Goal: Find contact information: Find contact information

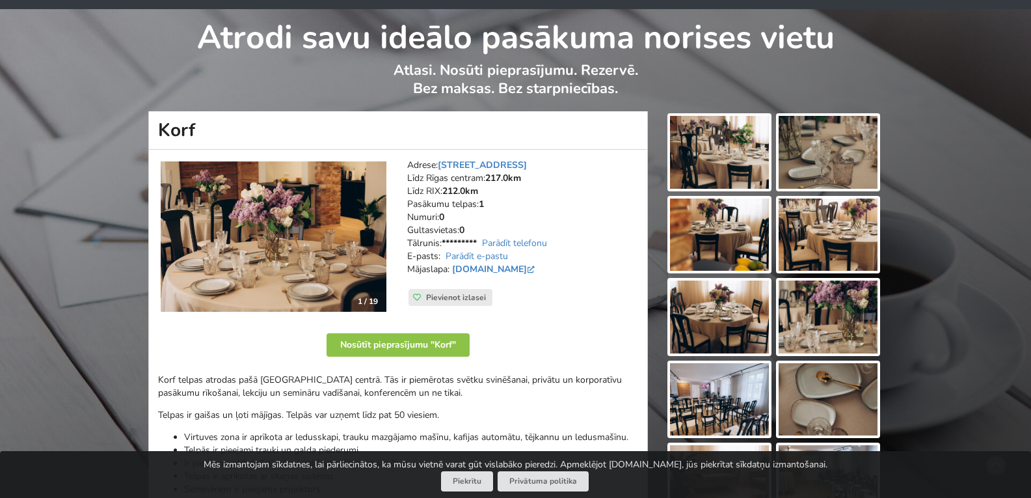
scroll to position [65, 0]
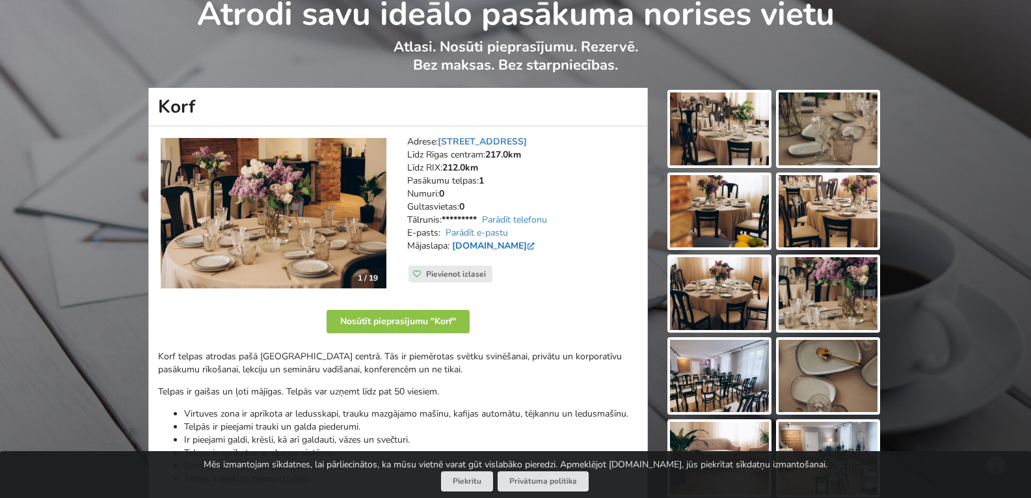
click at [485, 247] on link "www.korf.lv" at bounding box center [494, 245] width 85 height 12
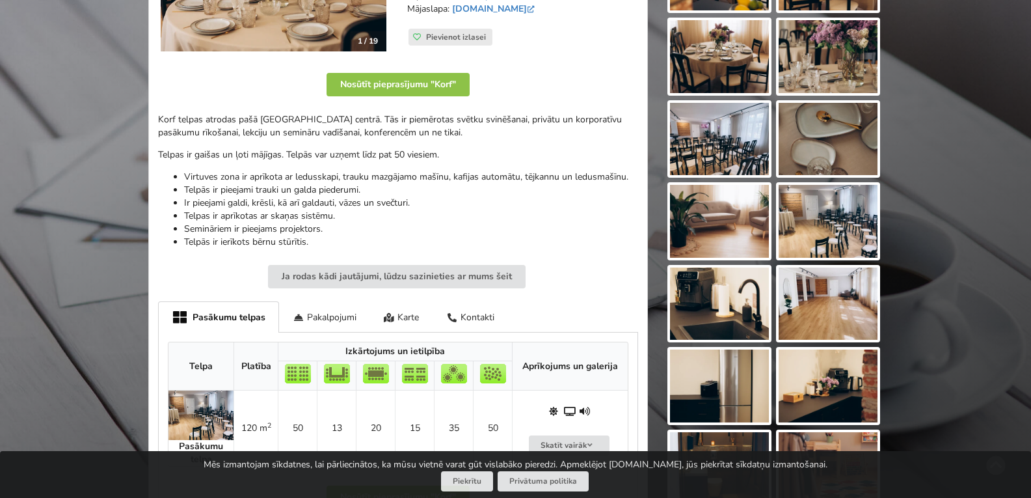
scroll to position [325, 0]
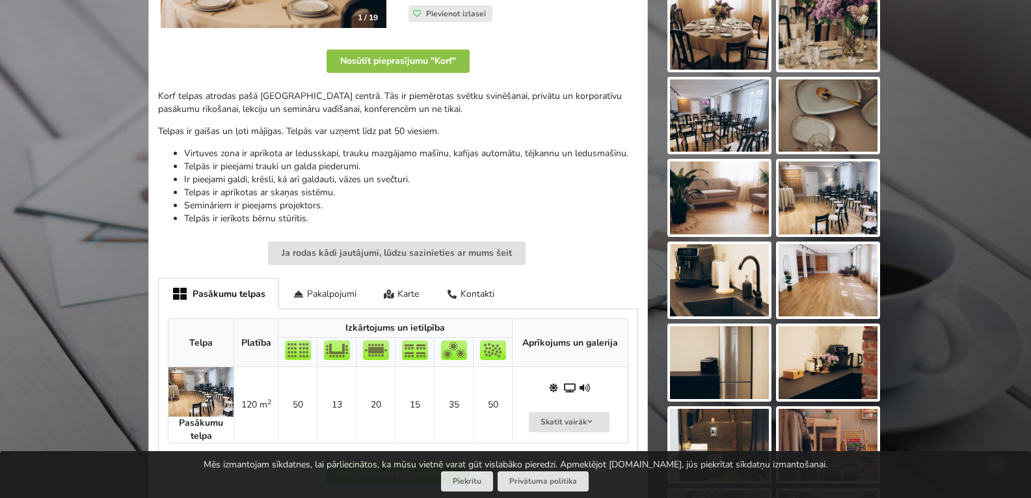
click at [813, 275] on img at bounding box center [828, 280] width 99 height 73
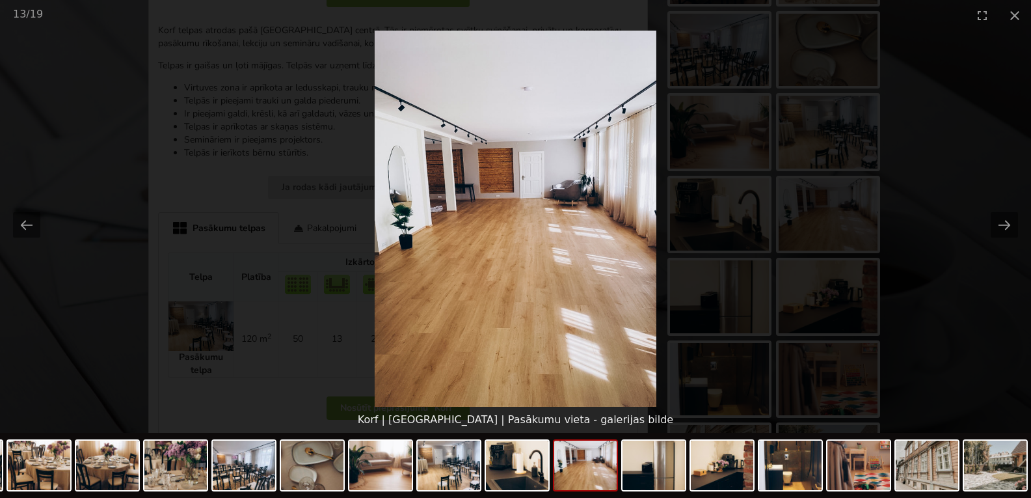
scroll to position [390, 0]
click at [1013, 16] on button "Close gallery" at bounding box center [1015, 15] width 33 height 31
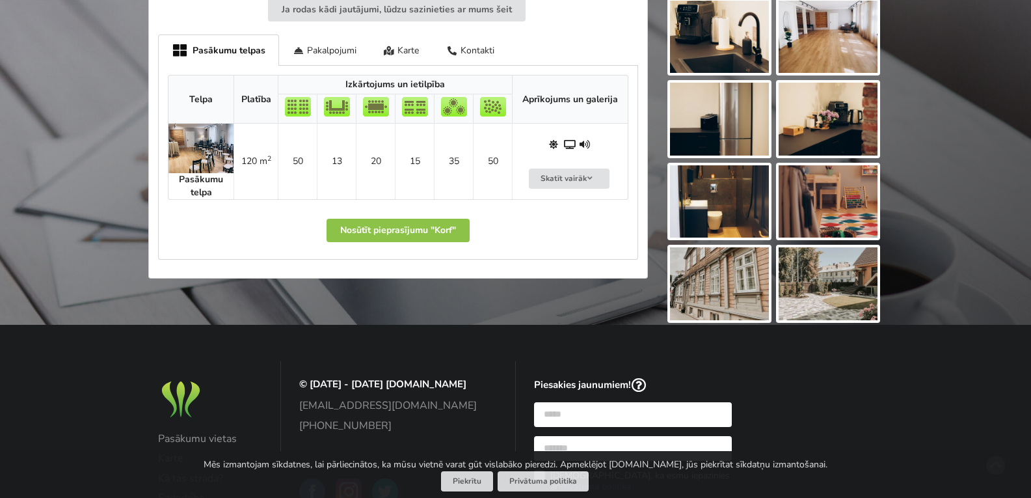
scroll to position [586, 0]
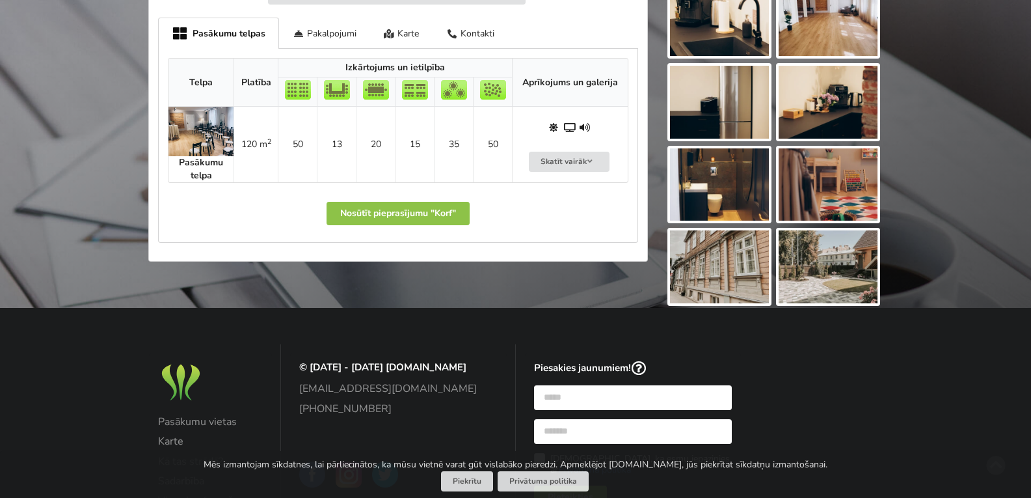
click at [818, 255] on img at bounding box center [828, 266] width 99 height 73
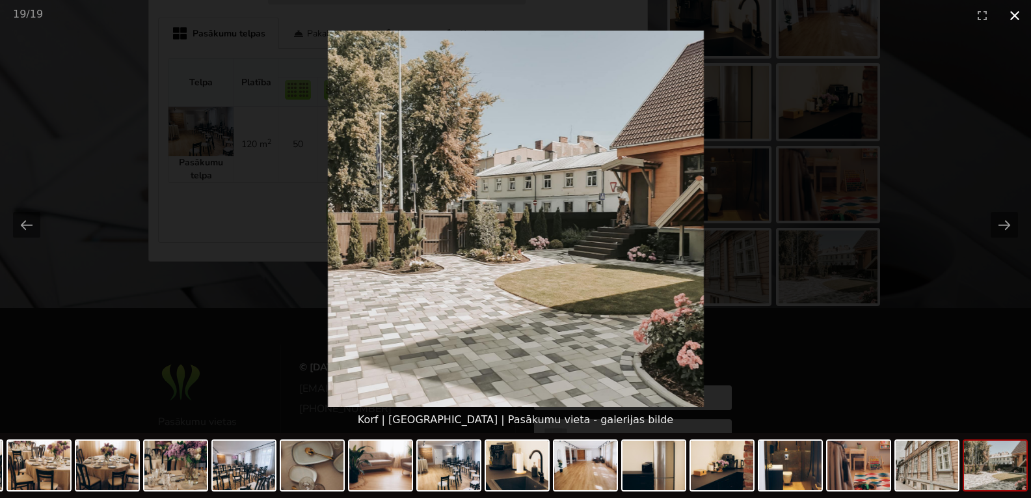
click at [1016, 12] on button "Close gallery" at bounding box center [1015, 15] width 33 height 31
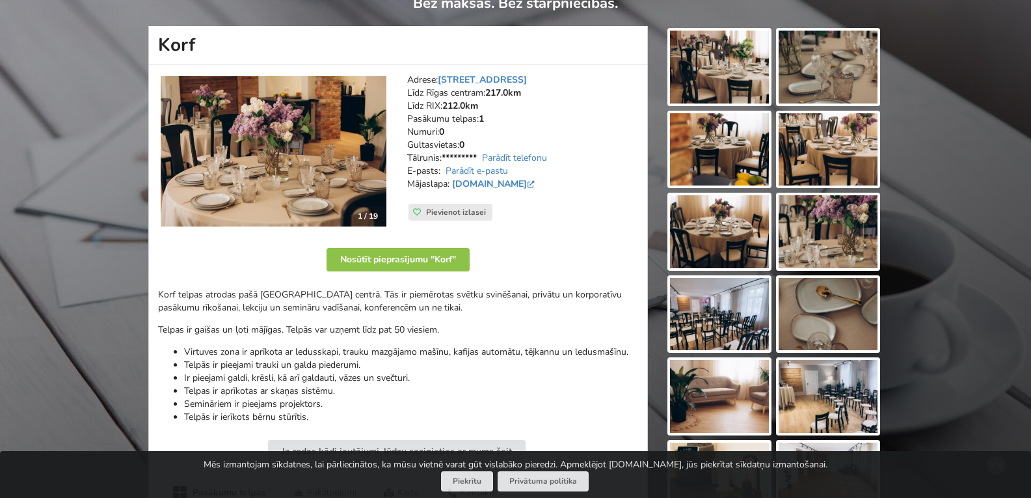
scroll to position [0, 0]
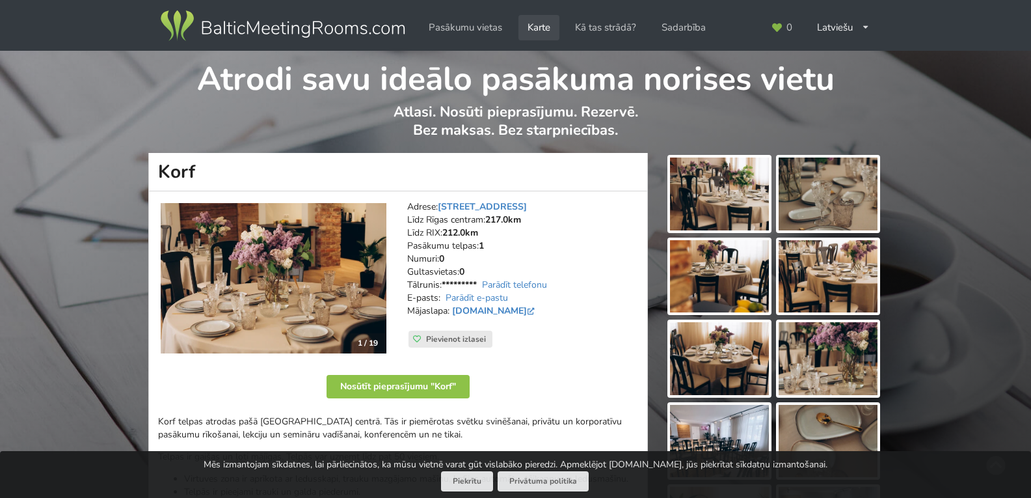
click at [545, 31] on link "Karte" at bounding box center [539, 27] width 41 height 25
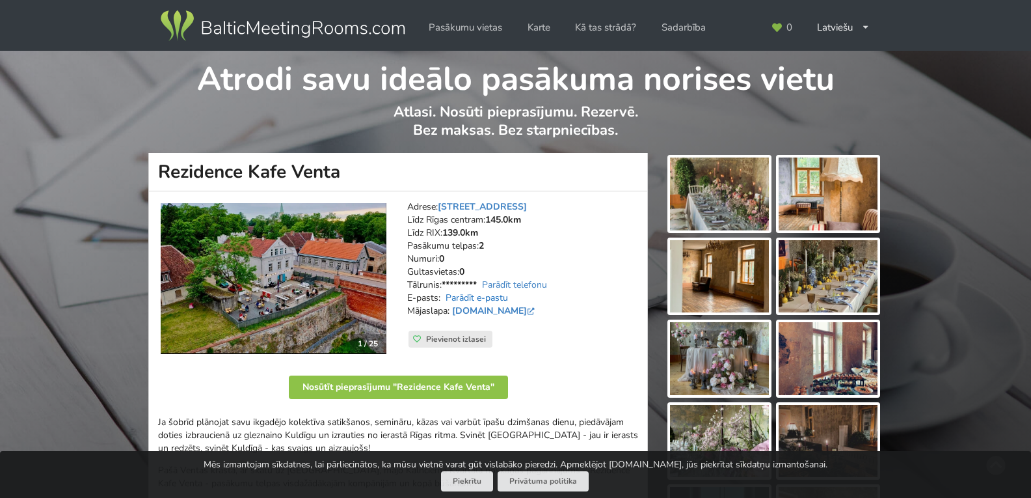
click at [502, 296] on link "Parādīt e-pastu" at bounding box center [477, 297] width 62 height 12
drag, startPoint x: 591, startPoint y: 295, endPoint x: 452, endPoint y: 299, distance: 139.9
click at [444, 295] on address "Adrese: Pils iela 2, Kuldīga Līdz Rīgas centram: 145.0km Līdz RIX: 139.0km Pasā…" at bounding box center [522, 265] width 231 height 130
copy address "pasakumi@kalnciemakvartals.lv"
click at [157, 167] on h1 "Rezidence Kafe Venta" at bounding box center [398, 172] width 500 height 38
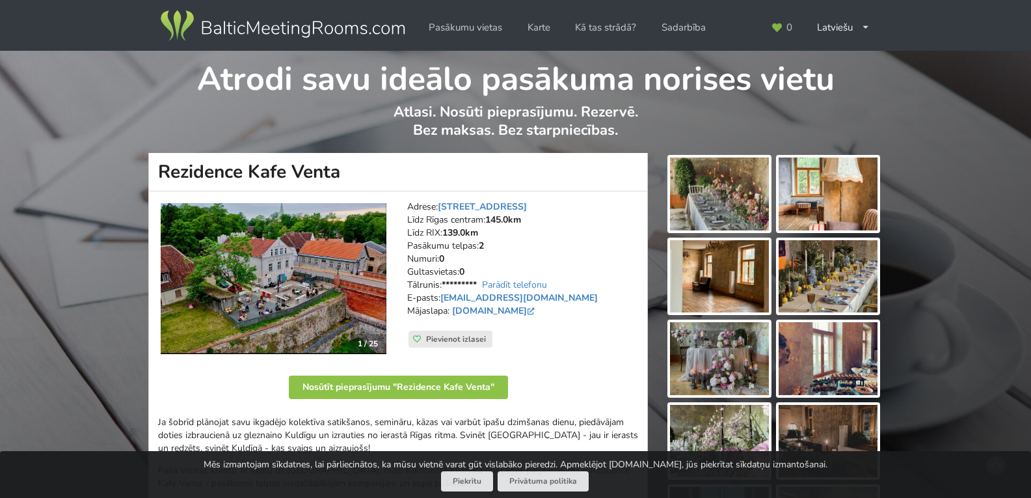
drag, startPoint x: 162, startPoint y: 168, endPoint x: 345, endPoint y: 177, distance: 183.1
click at [345, 177] on h1 "Rezidence Kafe Venta" at bounding box center [398, 172] width 500 height 38
copy h1 "Rezidence Kafe Venta"
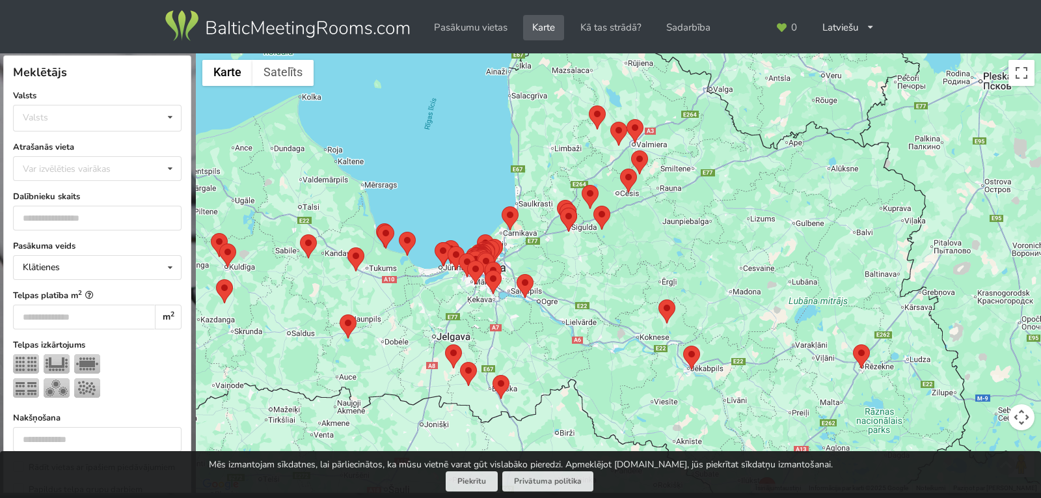
drag, startPoint x: 453, startPoint y: 129, endPoint x: 750, endPoint y: 377, distance: 386.6
click at [915, 497] on html "Pasākumu vietas Karte Kā tas strādā? Sadarbība Latviešu English Русский Pēdējās…" at bounding box center [520, 249] width 1041 height 498
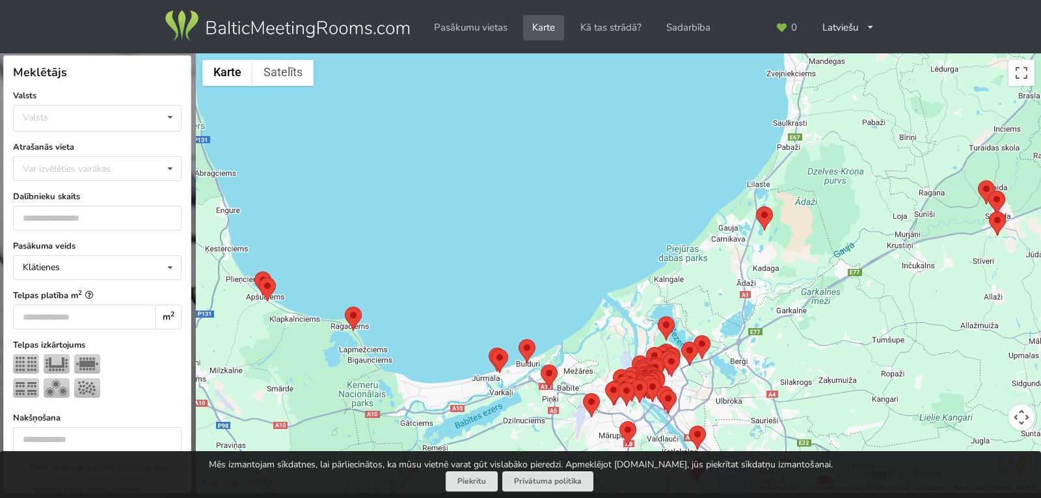
drag, startPoint x: 323, startPoint y: 165, endPoint x: 964, endPoint y: 507, distance: 726.2
click at [964, 497] on html "Pasākumu vietas Karte Kā tas strādā? Sadarbība Latviešu English Русский Pēdējās…" at bounding box center [520, 249] width 1041 height 498
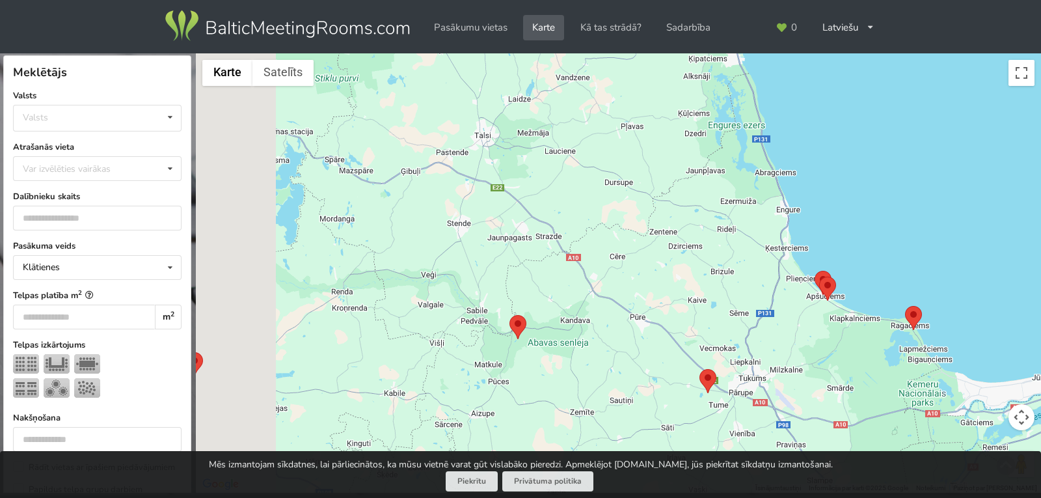
drag, startPoint x: 348, startPoint y: 339, endPoint x: 939, endPoint y: 338, distance: 590.8
click at [939, 338] on div at bounding box center [618, 273] width 845 height 440
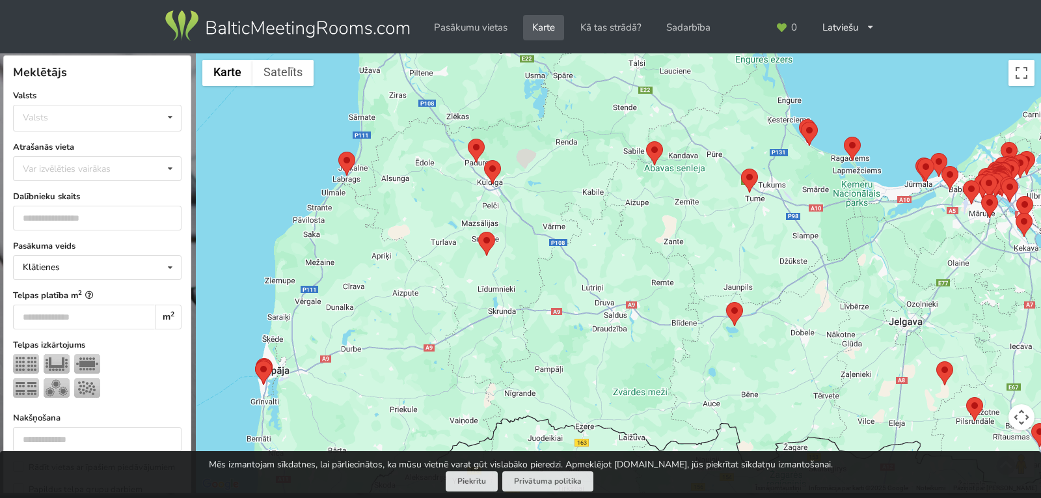
drag, startPoint x: 326, startPoint y: 355, endPoint x: 445, endPoint y: 141, distance: 245.5
click at [445, 141] on div at bounding box center [618, 273] width 845 height 440
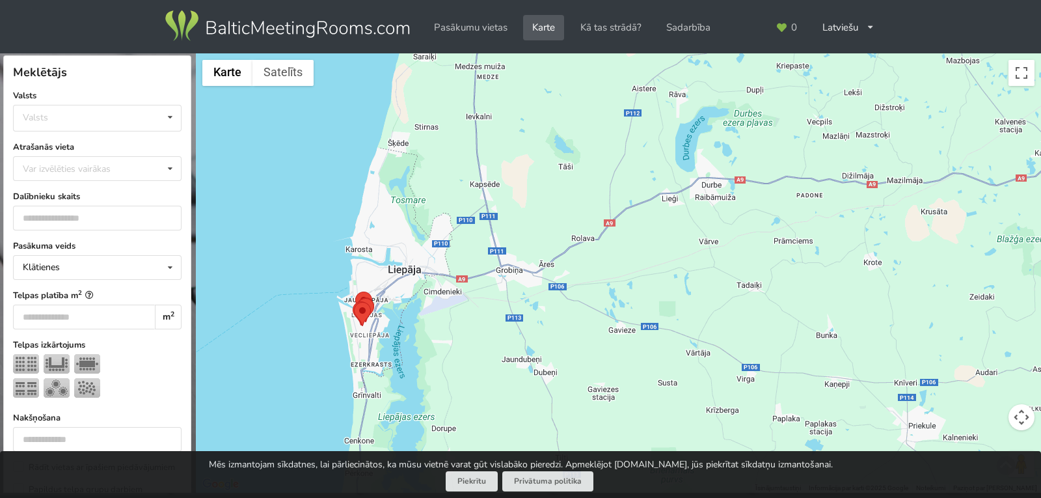
drag, startPoint x: 210, startPoint y: 293, endPoint x: 413, endPoint y: 238, distance: 210.4
click at [413, 238] on div at bounding box center [618, 273] width 845 height 440
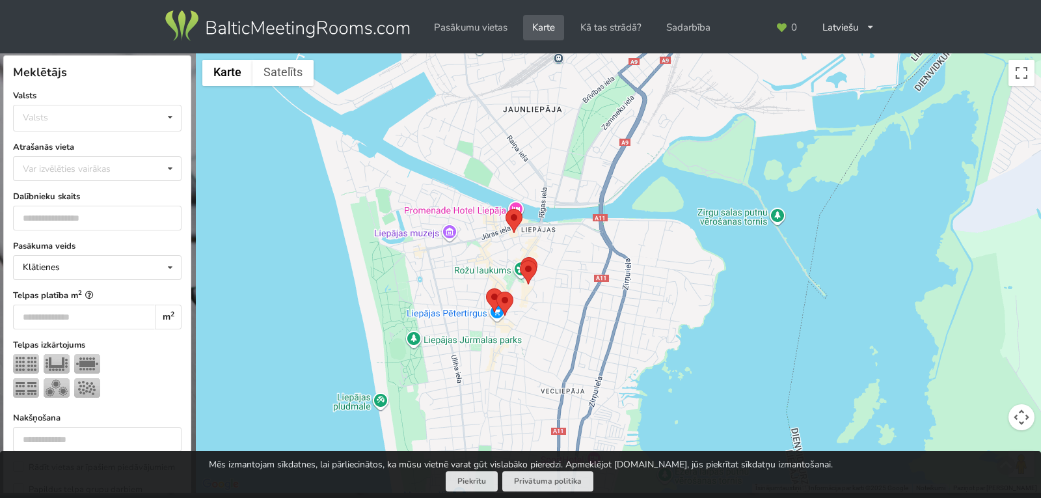
drag, startPoint x: 347, startPoint y: 275, endPoint x: 769, endPoint y: 247, distance: 422.6
click at [769, 247] on div at bounding box center [618, 273] width 845 height 440
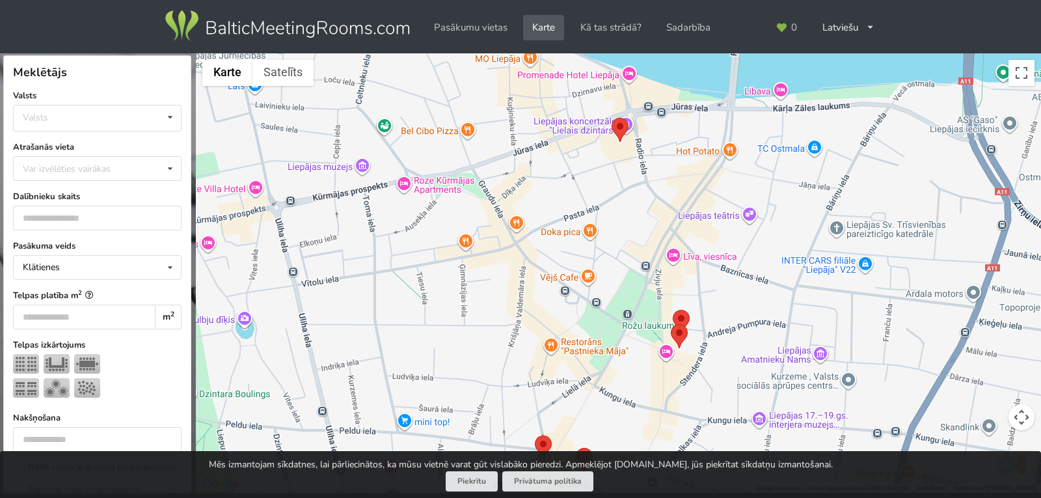
drag, startPoint x: 416, startPoint y: 221, endPoint x: 932, endPoint y: 350, distance: 531.8
click at [932, 350] on div at bounding box center [618, 273] width 845 height 440
click at [612, 118] on area at bounding box center [612, 118] width 0 height 0
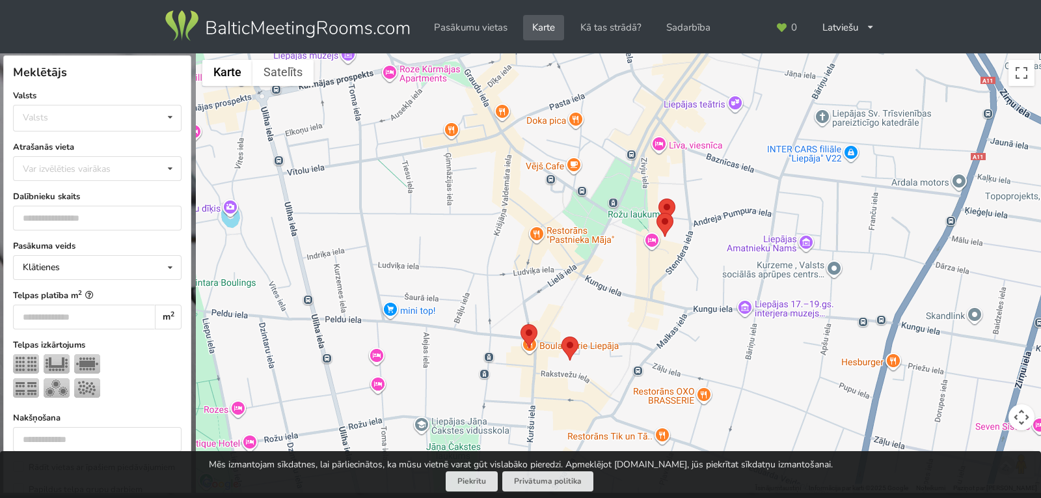
drag, startPoint x: 671, startPoint y: 286, endPoint x: 653, endPoint y: 42, distance: 244.7
click at [653, 42] on div "Meklētājs Notīrīt Aizvērt Valsts Valsts Igaunija [GEOGRAPHIC_DATA] Lietuva Atra…" at bounding box center [520, 249] width 1041 height 498
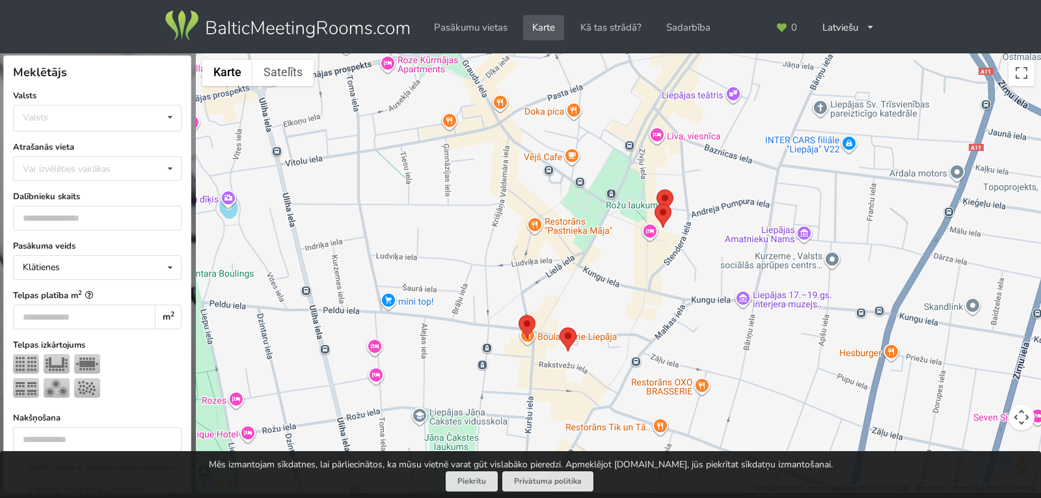
click at [656, 189] on area at bounding box center [656, 189] width 0 height 0
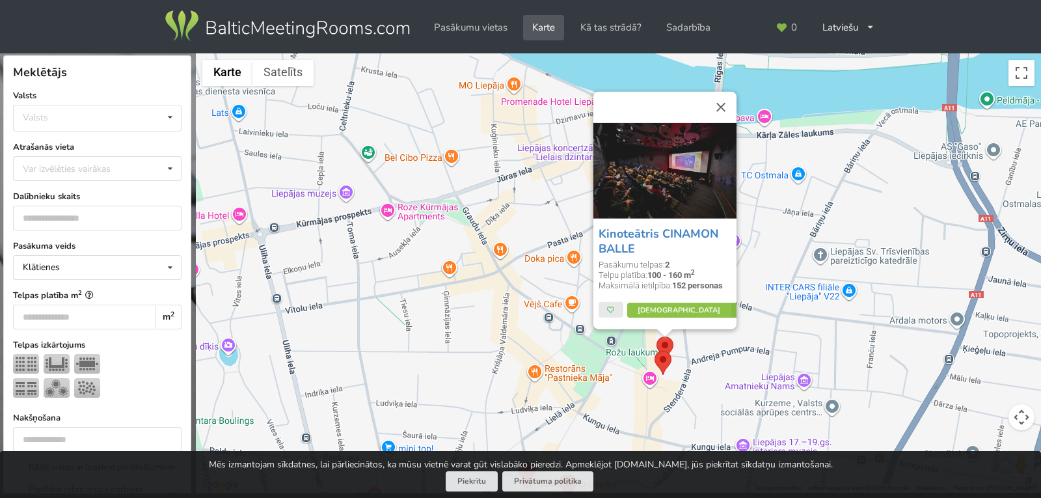
click at [655, 351] on area at bounding box center [655, 351] width 0 height 0
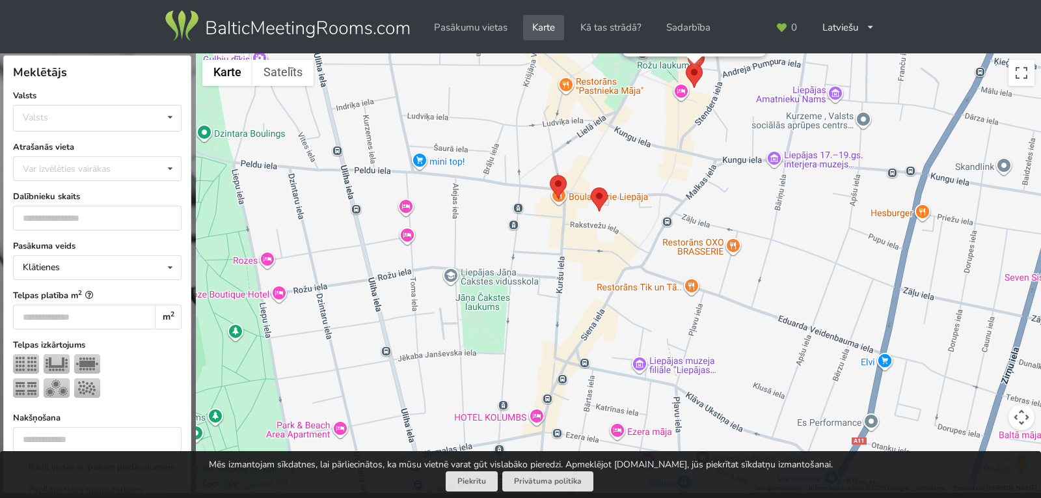
drag, startPoint x: 563, startPoint y: 382, endPoint x: 595, endPoint y: 90, distance: 293.8
click at [595, 90] on div "Liepājas Latviešu biedrības nams Pasākumu telpas: 3 Telpu platība: 100 - 565 m …" at bounding box center [618, 273] width 845 height 440
click at [591, 187] on area at bounding box center [591, 187] width 0 height 0
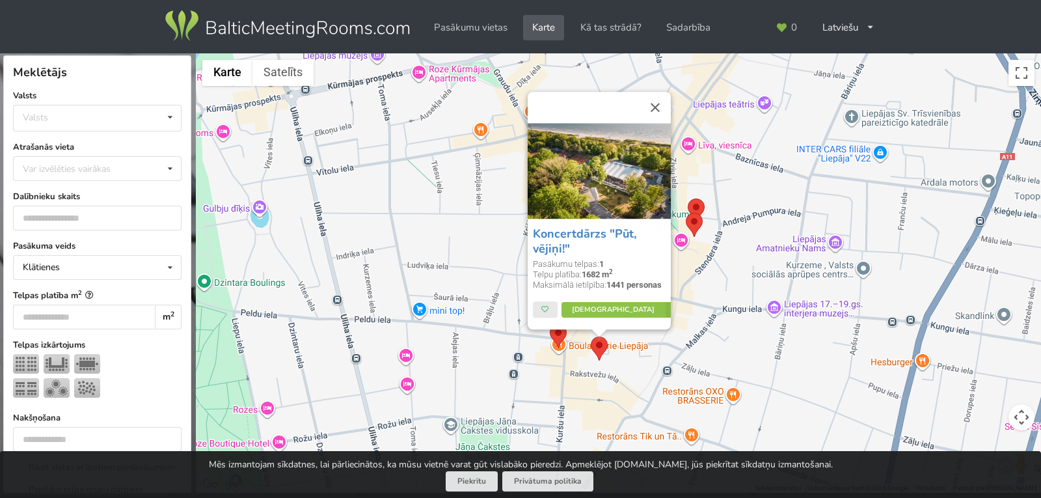
click at [550, 324] on area at bounding box center [550, 324] width 0 height 0
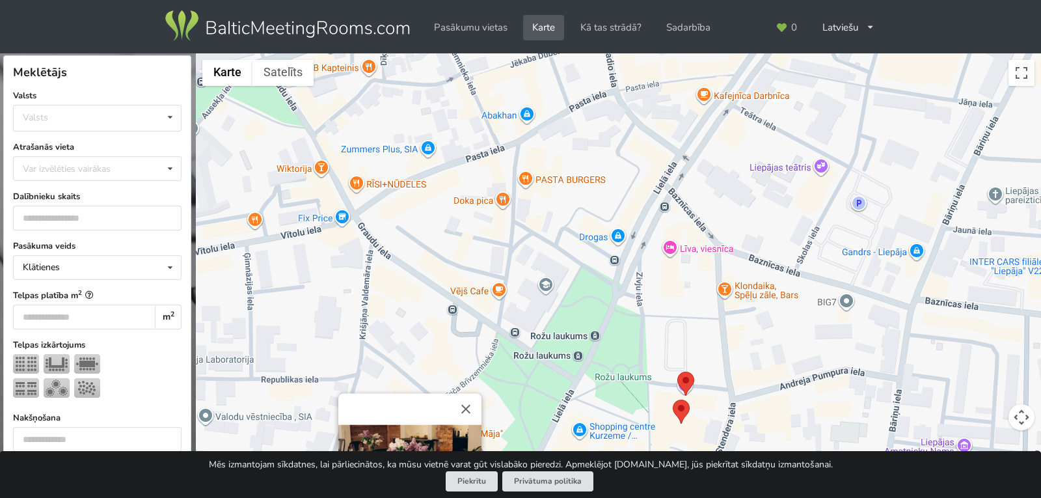
drag, startPoint x: 709, startPoint y: 290, endPoint x: 594, endPoint y: 463, distance: 208.4
click at [595, 465] on div "Meklētājs Notīrīt Aizvērt Valsts Valsts Igaunija [GEOGRAPHIC_DATA] Lietuva Atra…" at bounding box center [520, 249] width 1041 height 498
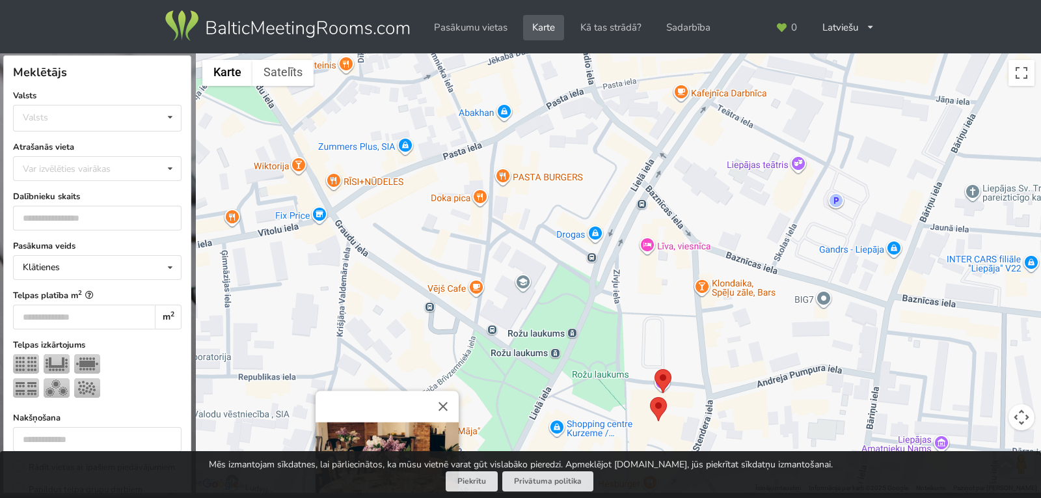
click at [672, 248] on div "Korf Pasākumu telpas: 1 Telpu platība: 120 m 2 Maksimālā ietilpība: 50 personas…" at bounding box center [618, 273] width 845 height 440
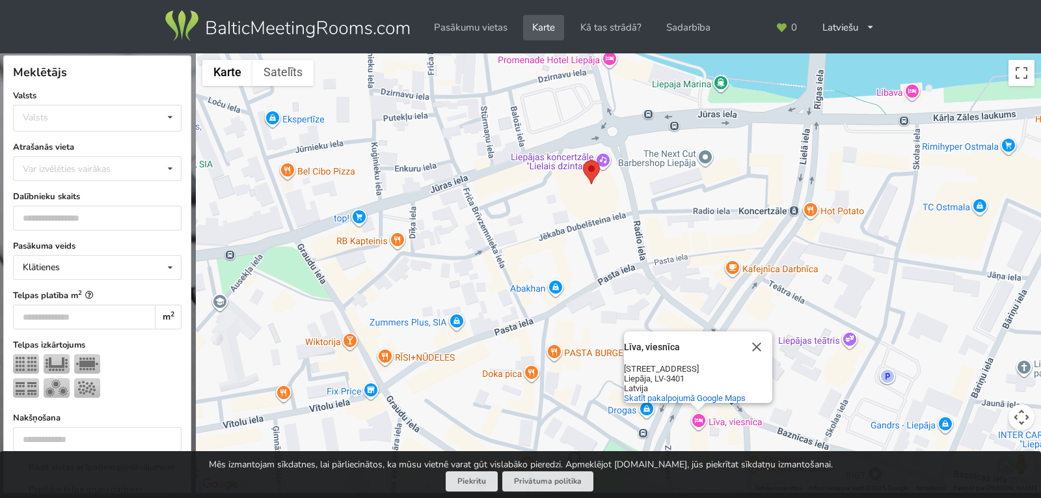
drag, startPoint x: 572, startPoint y: 257, endPoint x: 623, endPoint y: 434, distance: 184.3
click at [623, 434] on div "Līva, viesnīca Līva, viesnīca [STREET_ADDRESS] Skatīt pakalpojumā Google Maps" at bounding box center [618, 273] width 845 height 440
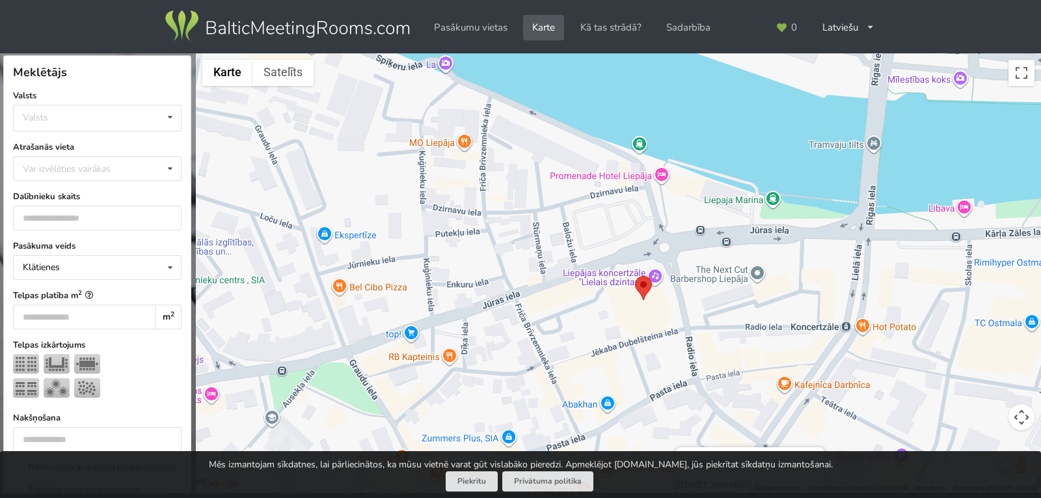
drag, startPoint x: 548, startPoint y: 283, endPoint x: 604, endPoint y: 409, distance: 137.5
click at [604, 409] on div "Līva, viesnīca Līva, viesnīca [STREET_ADDRESS] Skatīt pakalpojumā Google Maps" at bounding box center [618, 273] width 845 height 440
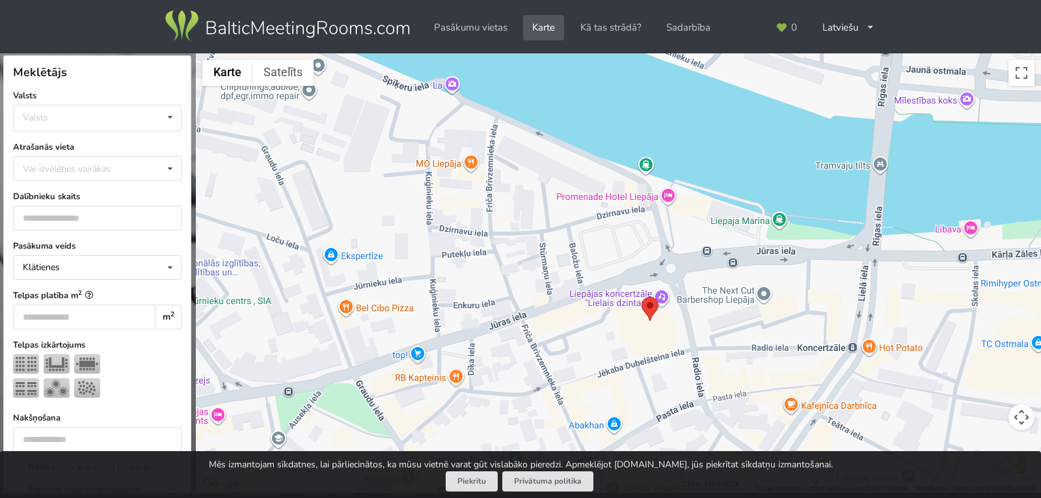
click at [433, 167] on div "Līva, viesnīca Līva, viesnīca [STREET_ADDRESS] Skatīt pakalpojumā Google Maps" at bounding box center [618, 273] width 845 height 440
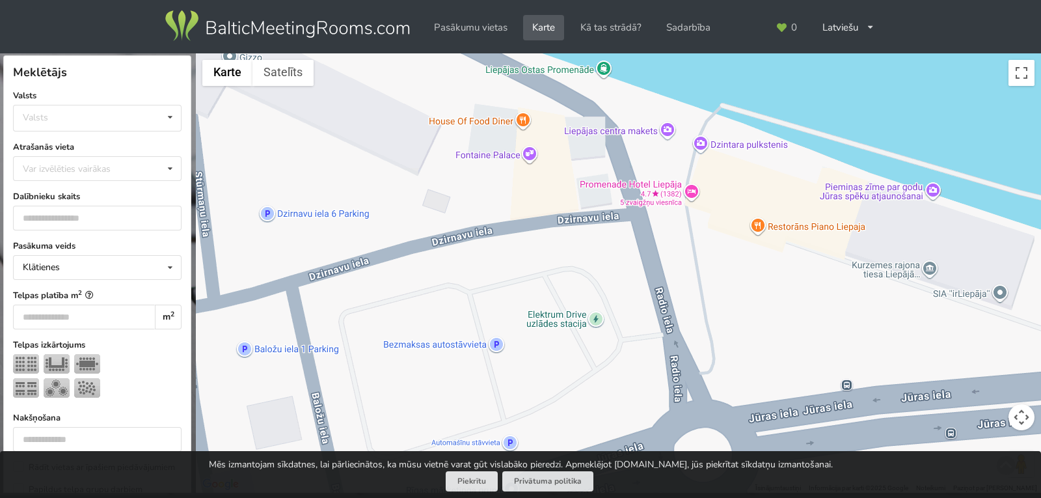
drag, startPoint x: 645, startPoint y: 200, endPoint x: 625, endPoint y: 271, distance: 72.9
click at [625, 271] on div "MO [GEOGRAPHIC_DATA] [GEOGRAPHIC_DATA] [GEOGRAPHIC_DATA] Friča [STREET_ADDRESS]…" at bounding box center [618, 273] width 845 height 440
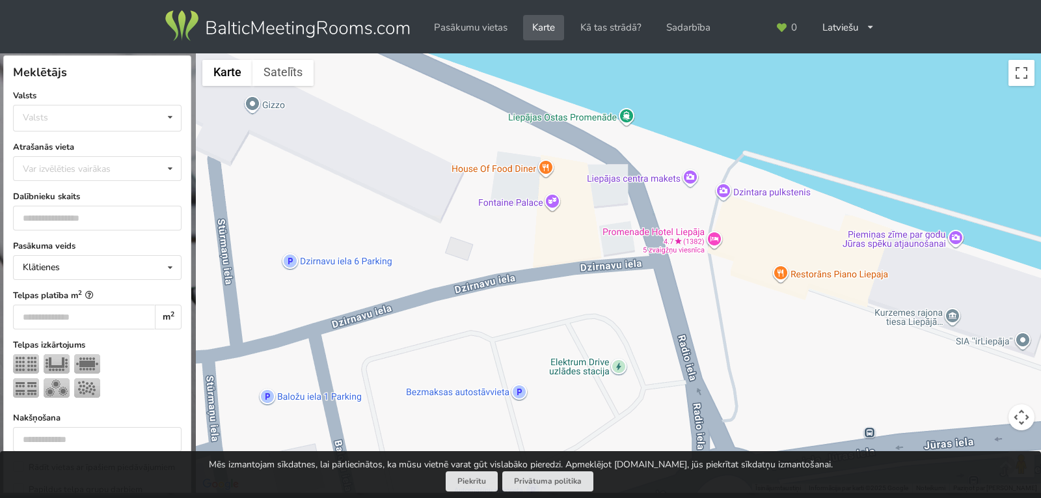
drag, startPoint x: 523, startPoint y: 256, endPoint x: 549, endPoint y: 305, distance: 55.3
click at [549, 305] on div "MO [GEOGRAPHIC_DATA] [GEOGRAPHIC_DATA] [GEOGRAPHIC_DATA] Friča [STREET_ADDRESS]…" at bounding box center [618, 273] width 845 height 440
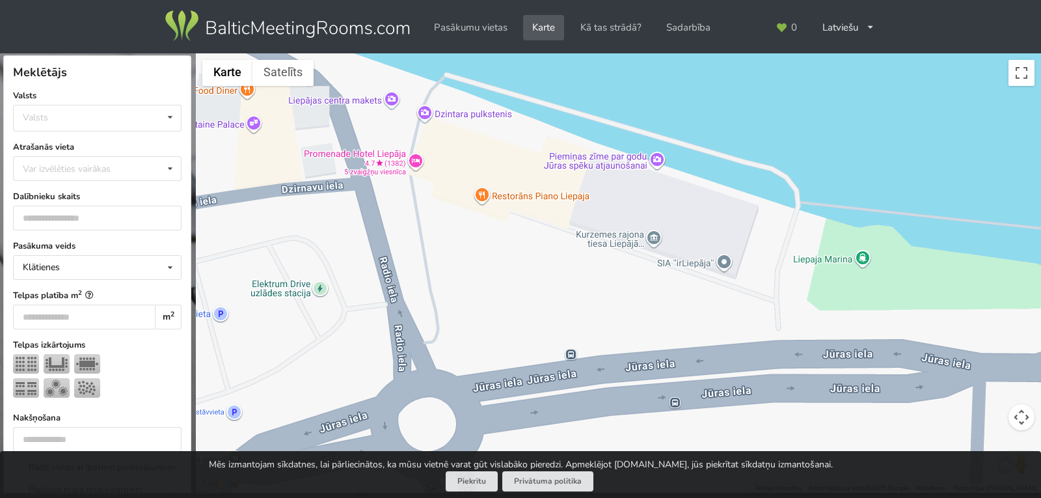
drag, startPoint x: 549, startPoint y: 305, endPoint x: 253, endPoint y: 224, distance: 307.0
click at [253, 224] on div "MO [GEOGRAPHIC_DATA] [GEOGRAPHIC_DATA] [GEOGRAPHIC_DATA] Friča [STREET_ADDRESS]…" at bounding box center [618, 273] width 845 height 440
